Goal: Task Accomplishment & Management: Use online tool/utility

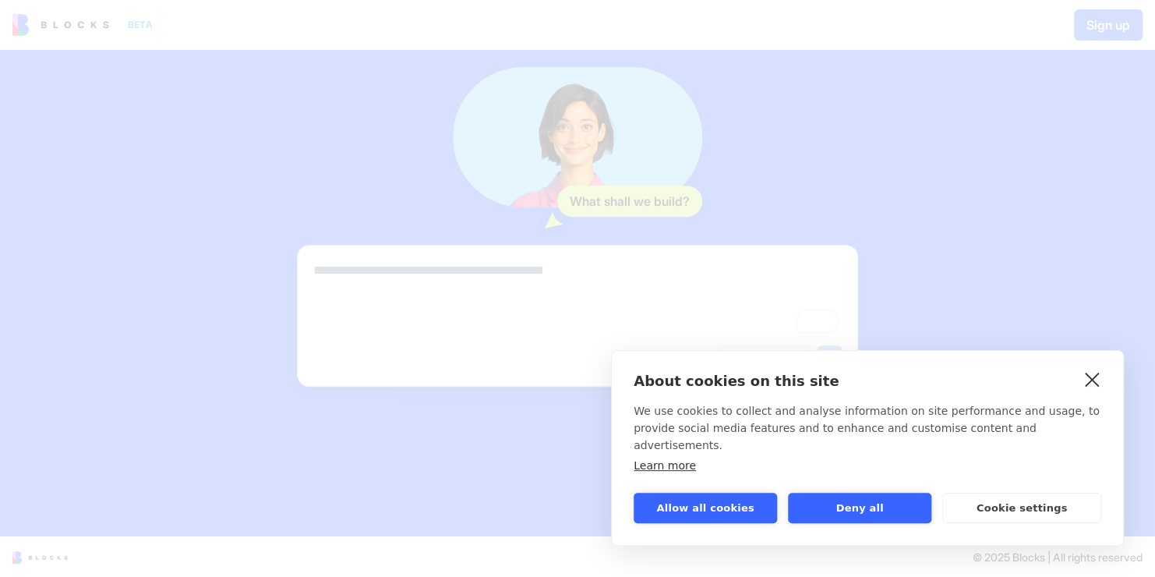
click at [1092, 391] on link "close" at bounding box center [1092, 378] width 24 height 25
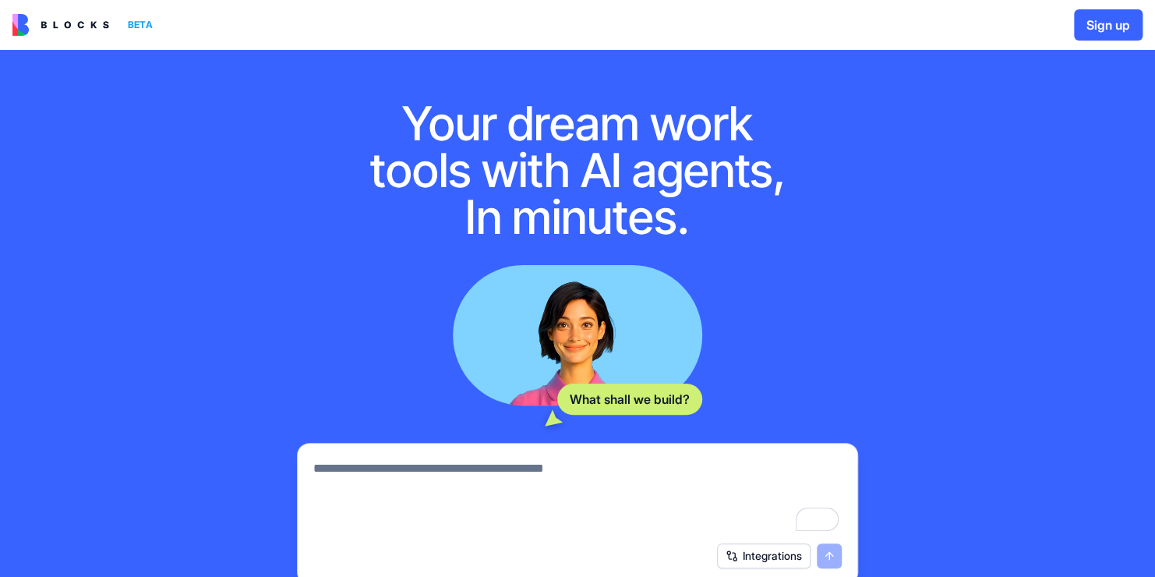
scroll to position [198, 0]
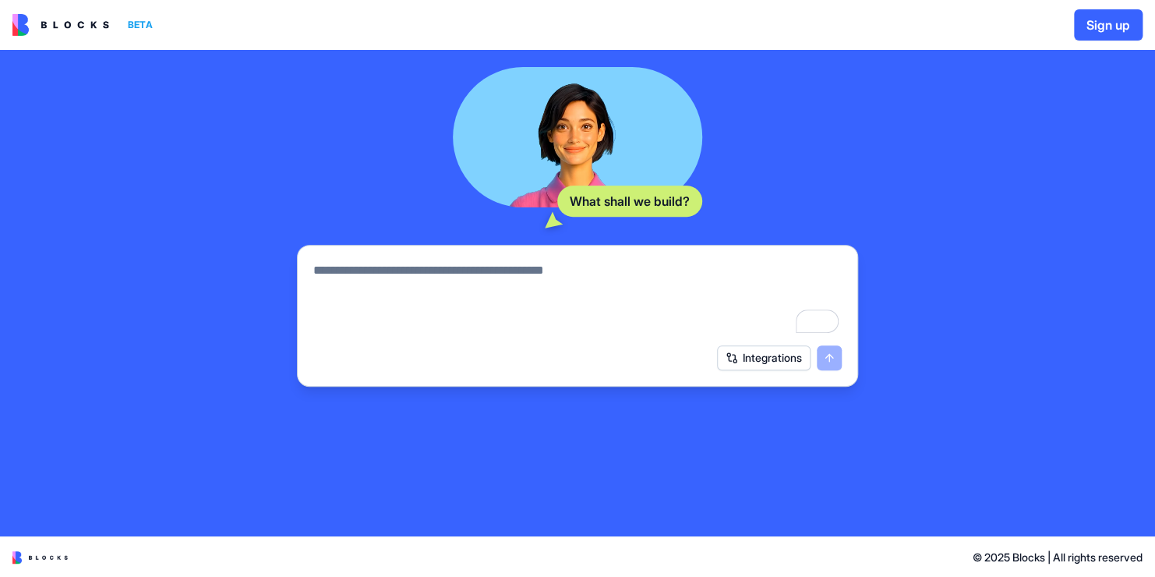
click at [534, 302] on textarea "To enrich screen reader interactions, please activate Accessibility in Grammarl…" at bounding box center [577, 298] width 528 height 75
type textarea "*"
click at [83, 26] on img at bounding box center [60, 25] width 97 height 22
